Goal: Find specific page/section: Find specific page/section

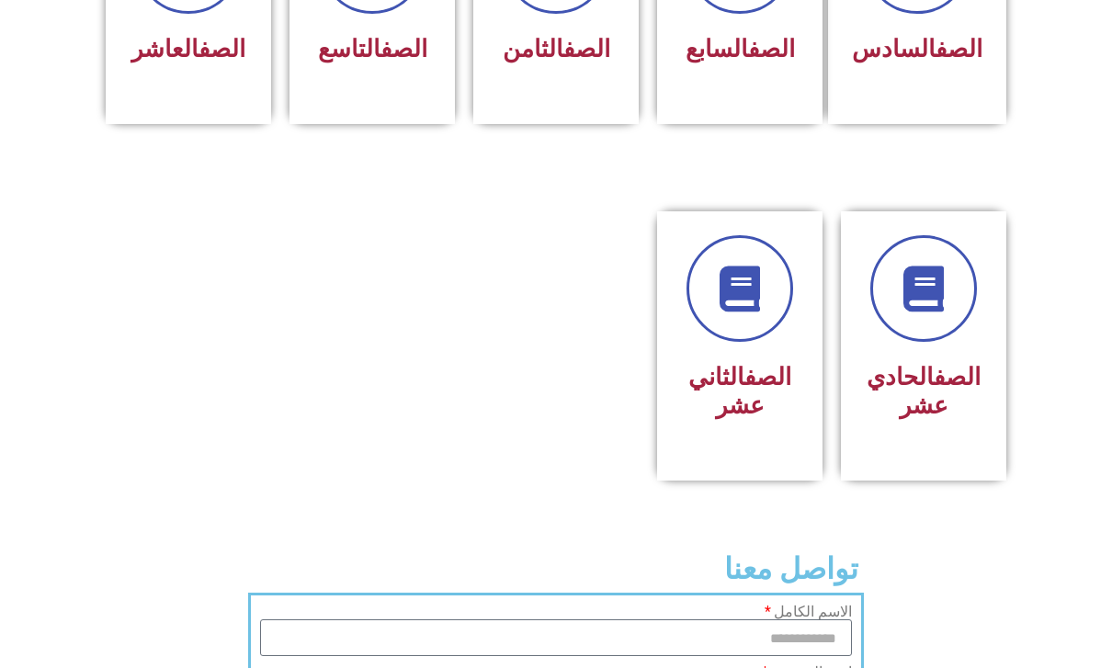
scroll to position [928, 0]
click at [965, 342] on link at bounding box center [924, 289] width 118 height 118
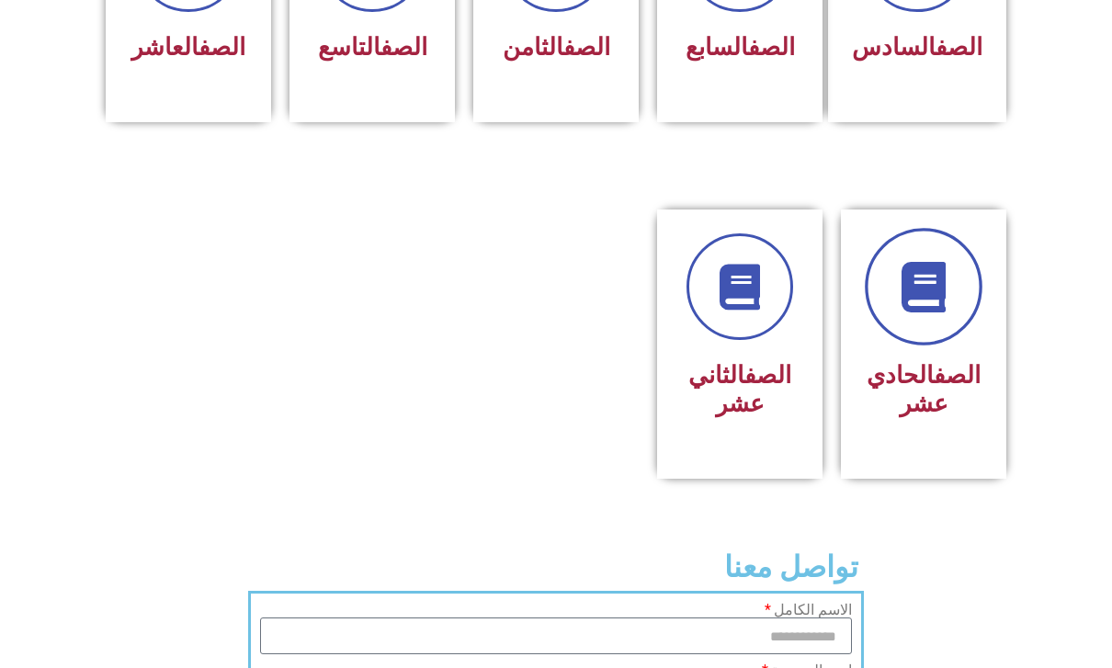
scroll to position [910, 0]
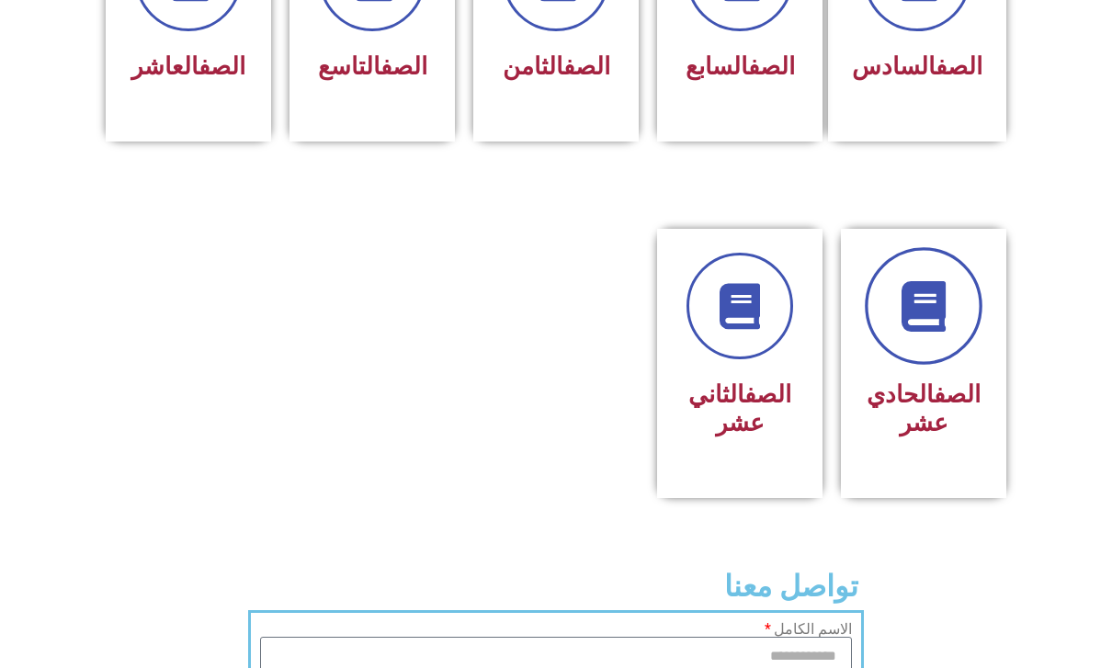
click at [979, 338] on link at bounding box center [924, 306] width 118 height 118
click at [938, 319] on icon at bounding box center [924, 306] width 51 height 51
click at [745, 408] on link "الصف" at bounding box center [768, 395] width 47 height 28
click at [785, 391] on div "الصف الثاني عشر" at bounding box center [740, 350] width 118 height 194
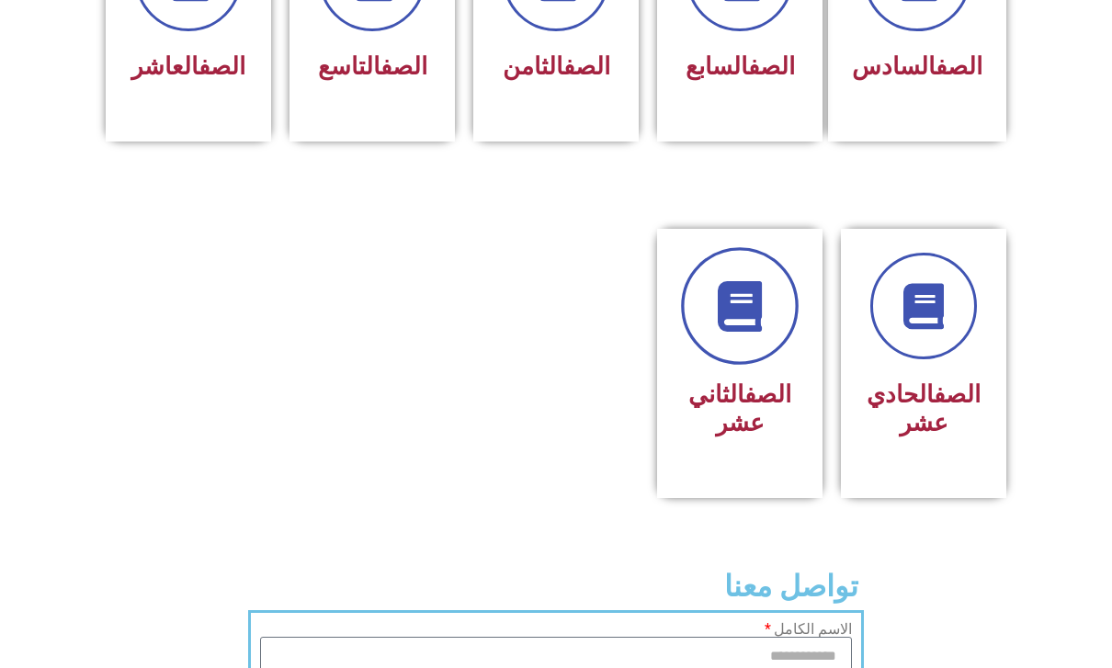
click at [749, 365] on link at bounding box center [740, 306] width 118 height 118
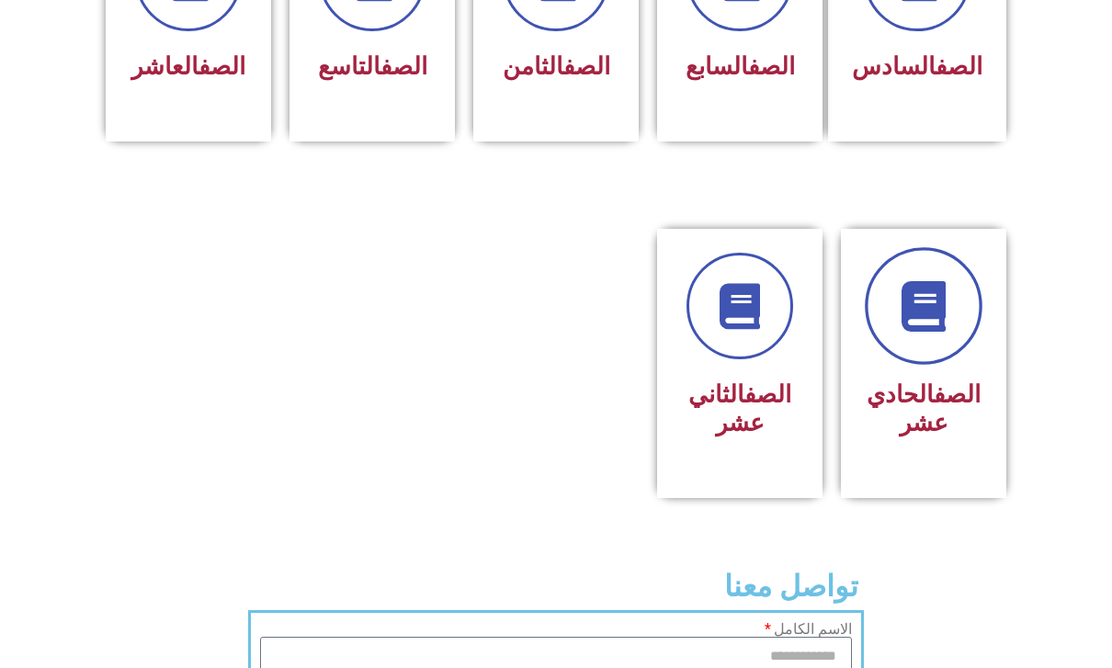
click at [960, 356] on link at bounding box center [924, 306] width 118 height 118
click at [972, 343] on link at bounding box center [924, 306] width 118 height 118
click at [934, 408] on link "الصف" at bounding box center [957, 395] width 47 height 28
click at [953, 498] on div "الصف الحادي عشر" at bounding box center [923, 363] width 165 height 269
click at [936, 447] on div "الصف الحادي عشر" at bounding box center [924, 410] width 118 height 74
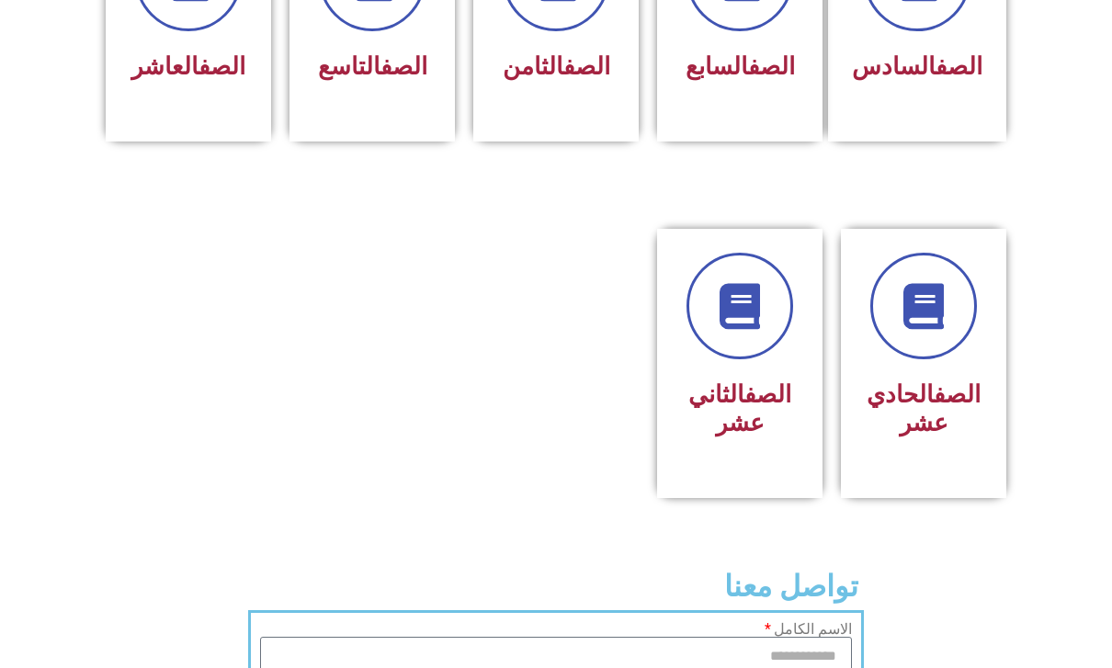
click at [955, 398] on h3 "الصف الحادي عشر" at bounding box center [924, 409] width 118 height 57
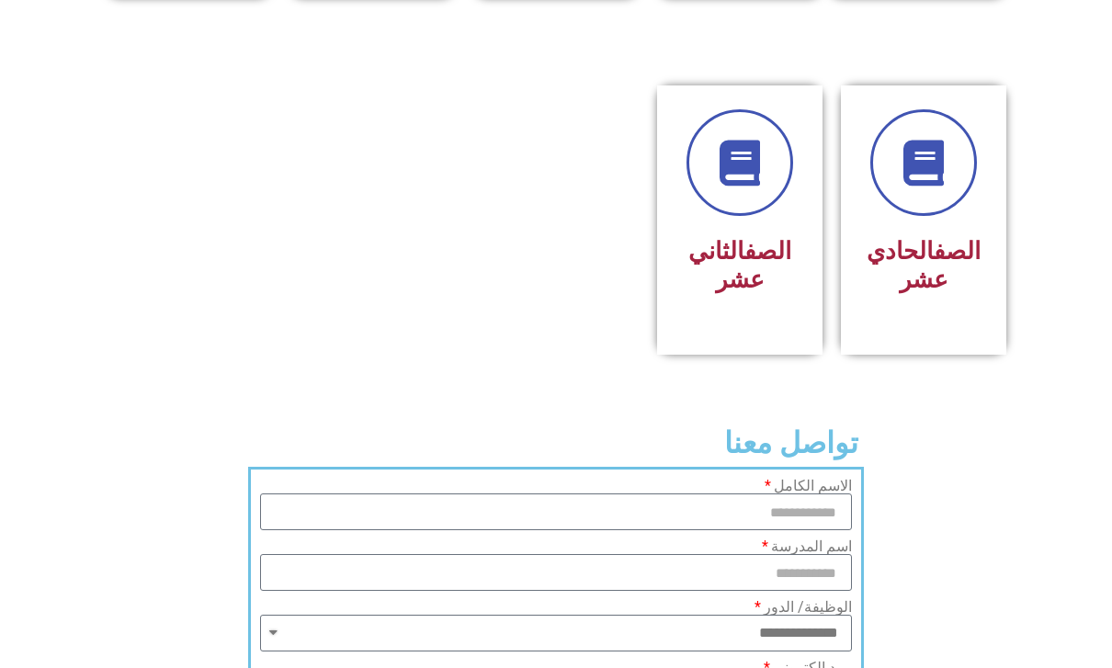
click at [1002, 338] on div "الصف الحادي عشر" at bounding box center [923, 219] width 165 height 269
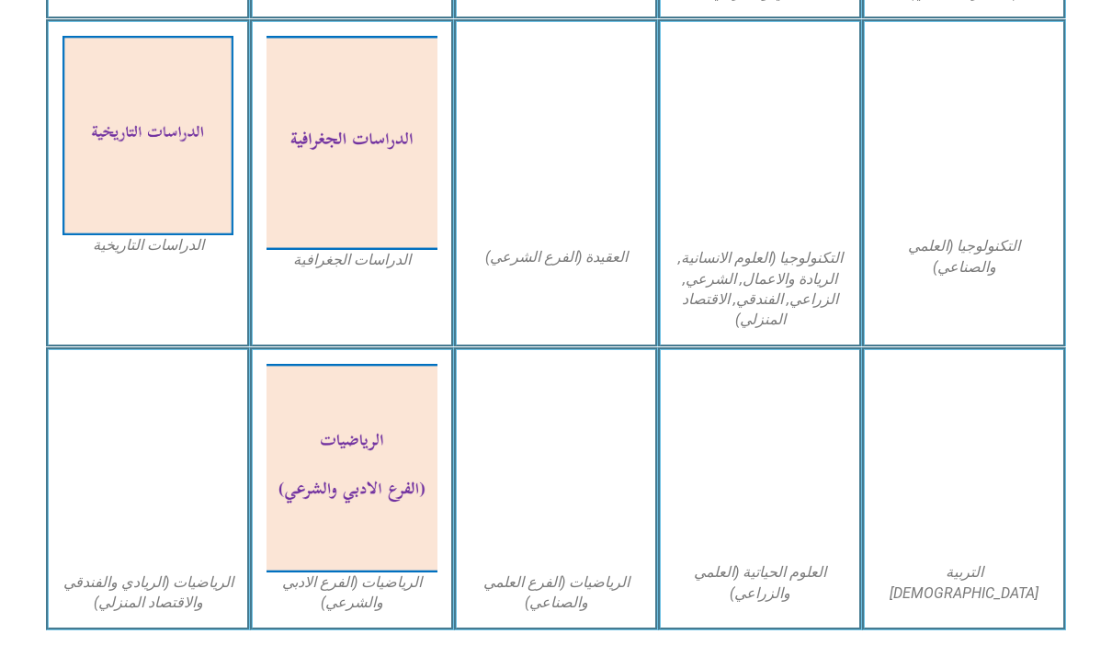
scroll to position [924, 0]
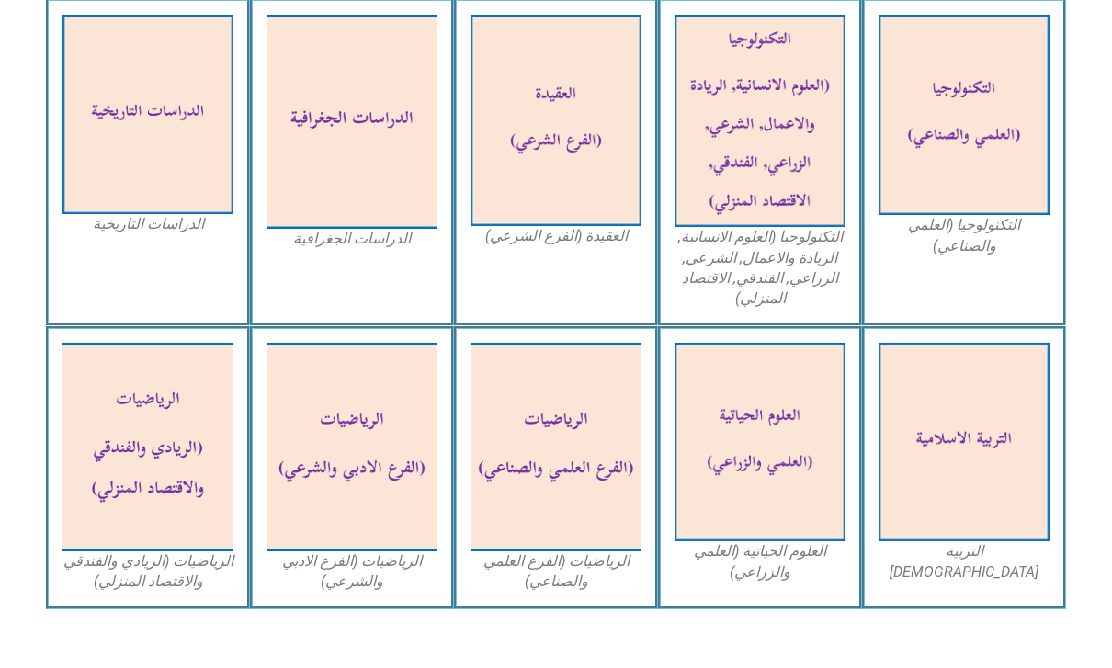
click at [976, 473] on img at bounding box center [964, 442] width 171 height 199
click at [991, 488] on img at bounding box center [964, 442] width 171 height 199
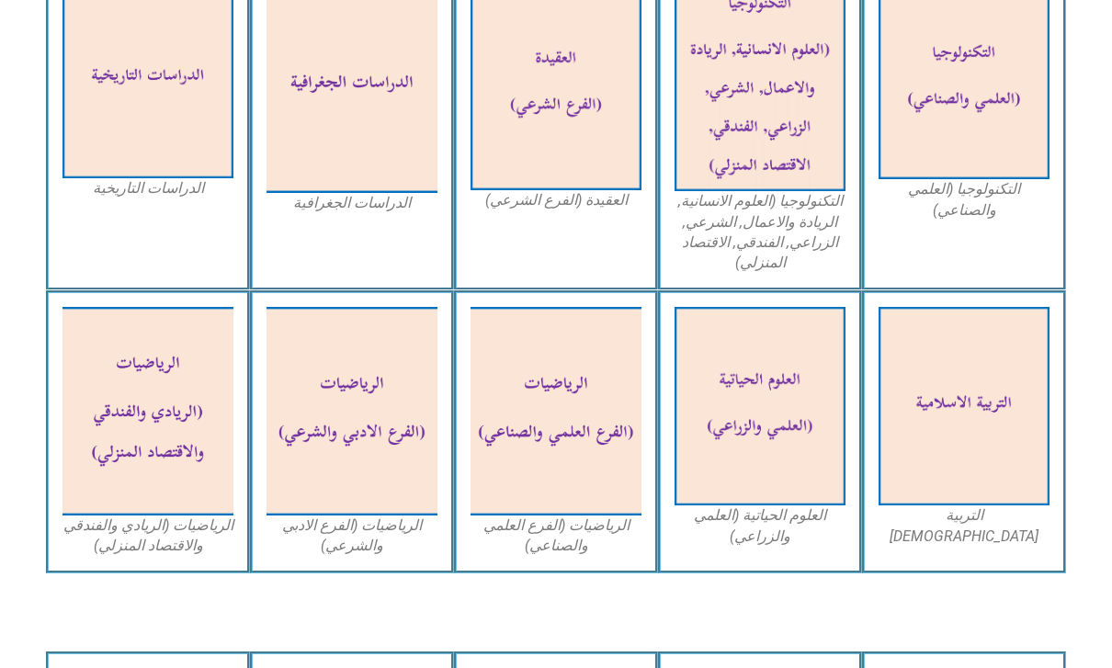
scroll to position [961, 0]
click at [1000, 457] on img at bounding box center [964, 405] width 171 height 199
click at [985, 498] on img at bounding box center [964, 405] width 171 height 199
click at [804, 497] on img at bounding box center [760, 405] width 171 height 199
click at [960, 401] on img at bounding box center [964, 405] width 171 height 199
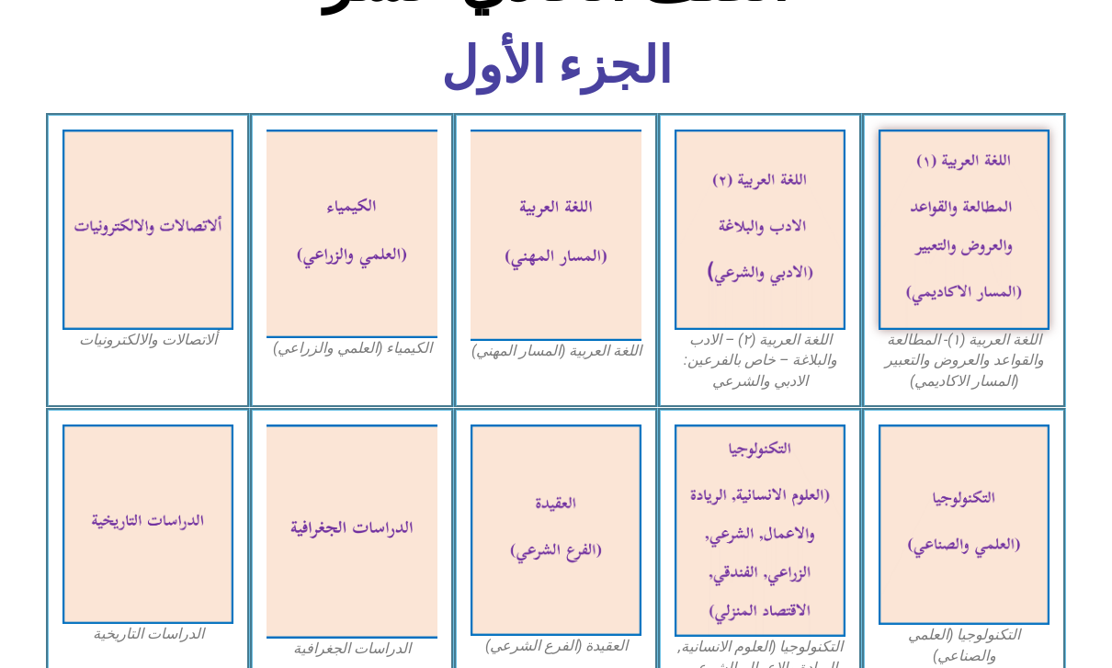
scroll to position [477, 0]
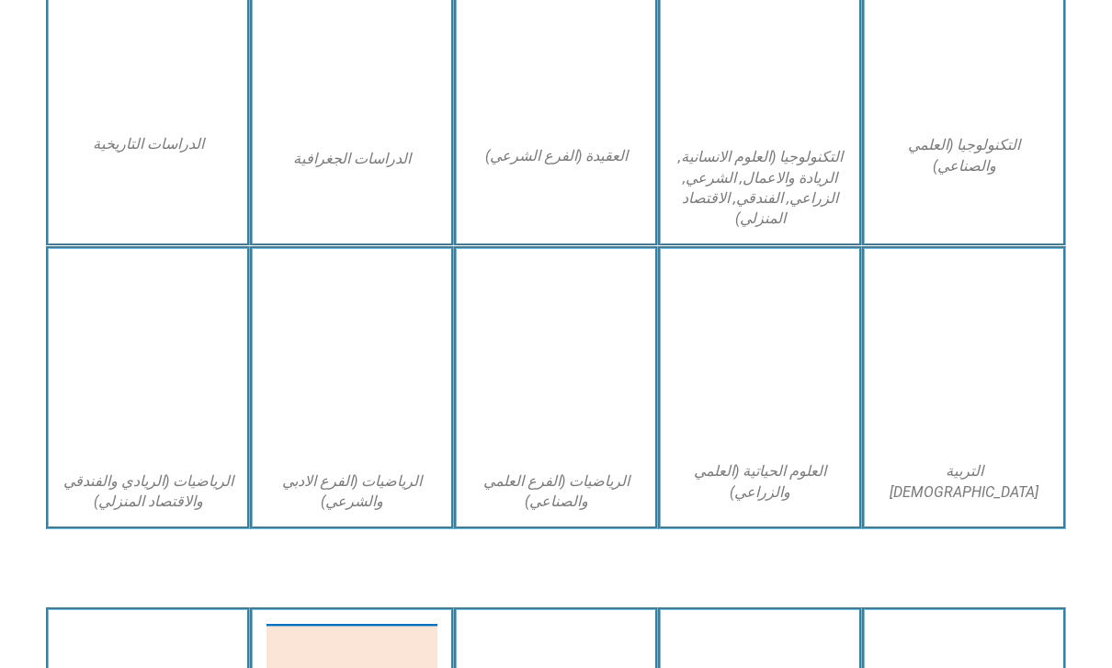
scroll to position [1030, 0]
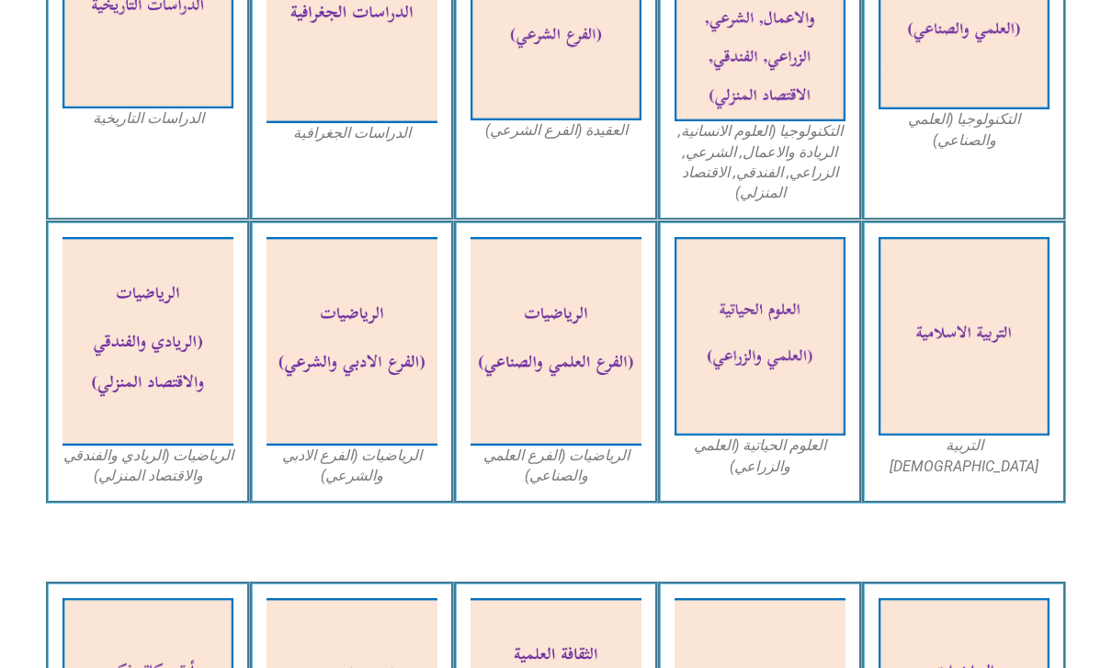
click at [994, 384] on img at bounding box center [964, 336] width 171 height 199
click at [995, 436] on img at bounding box center [964, 336] width 171 height 199
click at [990, 467] on div "التربية [DEMOGRAPHIC_DATA]" at bounding box center [964, 362] width 204 height 283
